Goal: Check status

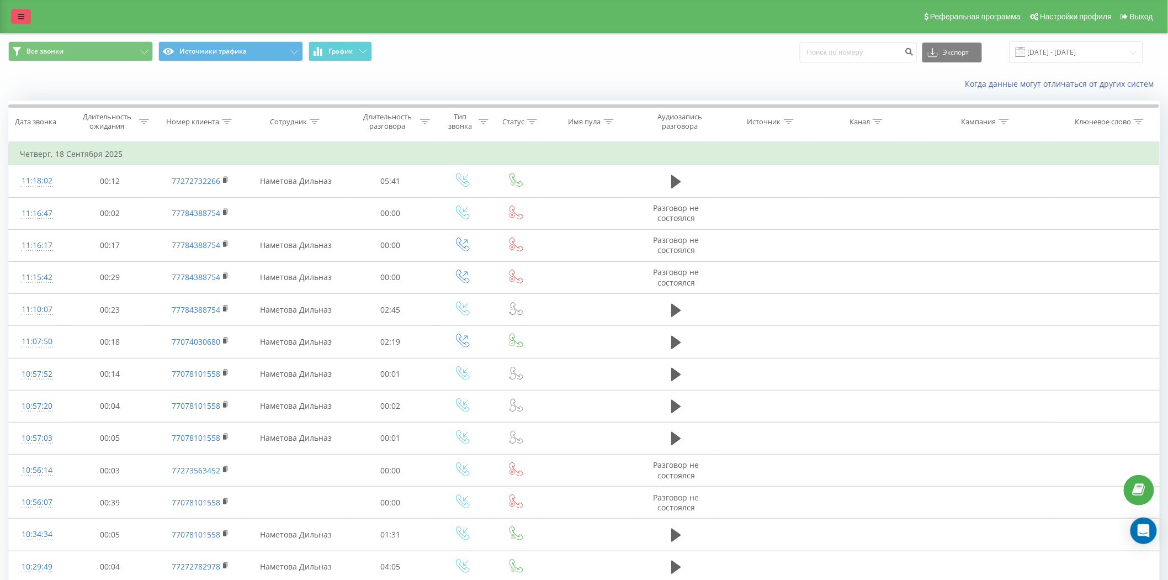
click at [25, 17] on link at bounding box center [21, 16] width 20 height 15
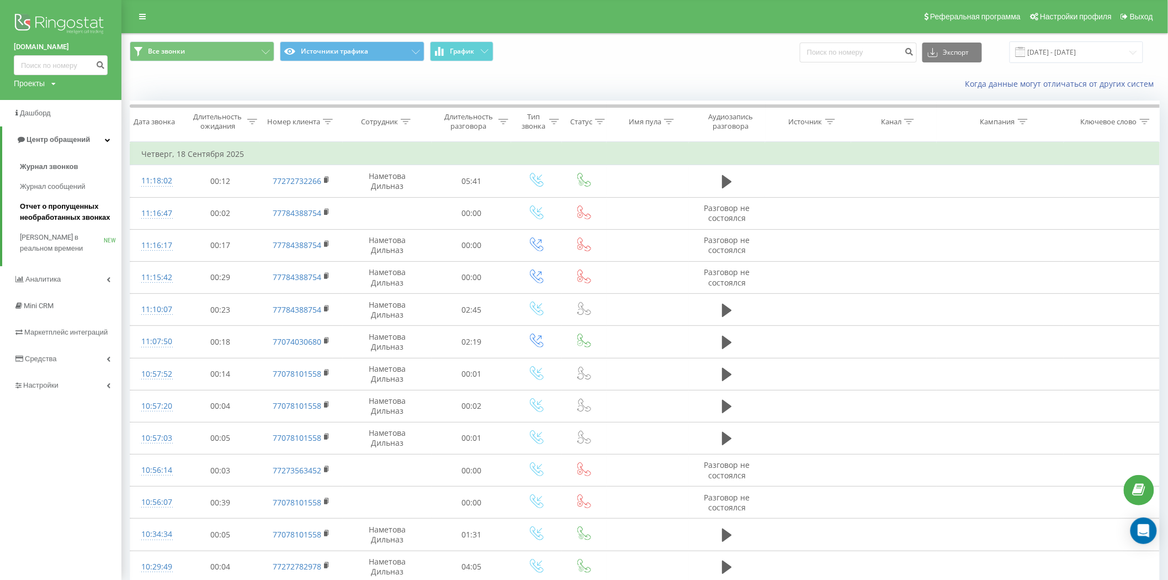
click at [94, 217] on span "Отчет о пропущенных необработанных звонках" at bounding box center [68, 212] width 96 height 22
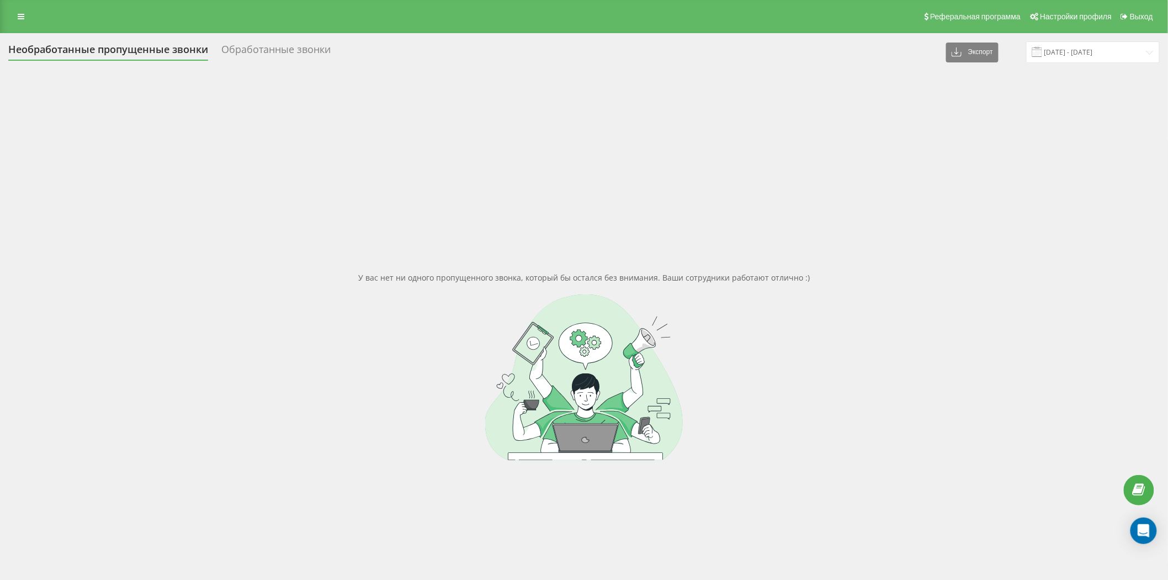
drag, startPoint x: 282, startPoint y: 51, endPoint x: 330, endPoint y: 84, distance: 58.8
click at [282, 50] on div "Обработанные звонки" at bounding box center [275, 52] width 109 height 17
